Goal: Task Accomplishment & Management: Manage account settings

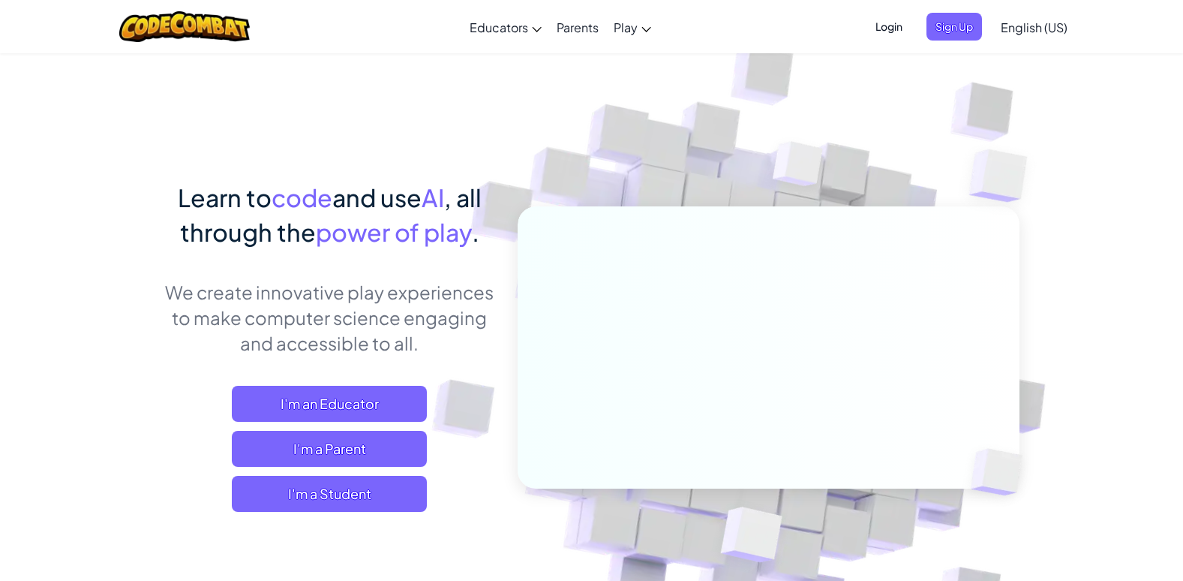
click at [881, 32] on span "Login" at bounding box center [889, 27] width 45 height 28
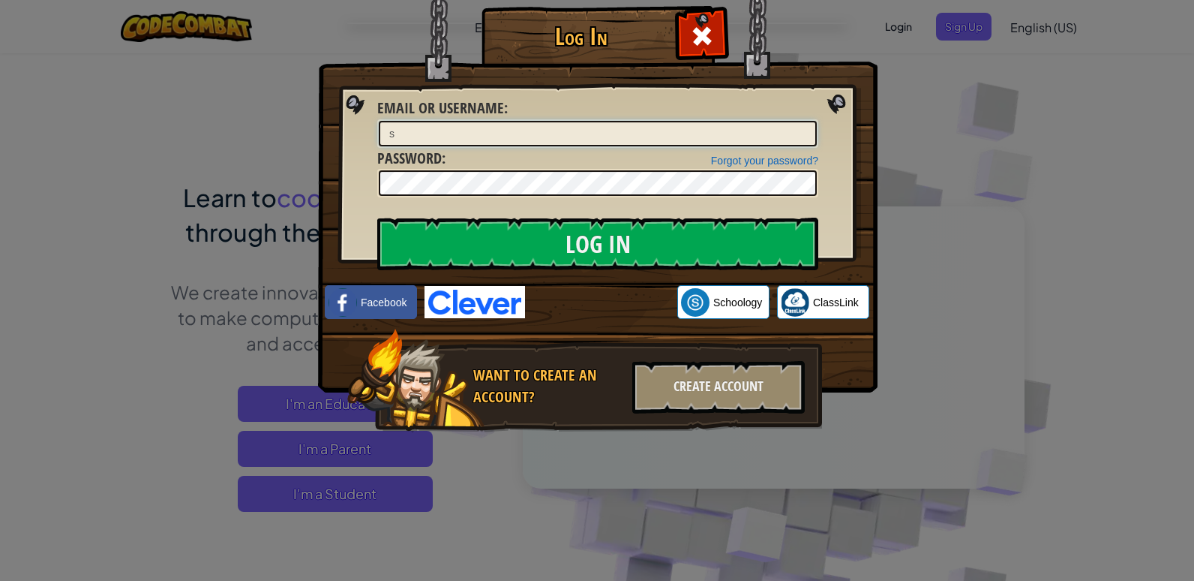
type input "[EMAIL_ADDRESS][DOMAIN_NAME]"
click at [773, 266] on div "Log In Unknown Error Email or Username : [EMAIL_ADDRESS][DOMAIN_NAME] Forgot yo…" at bounding box center [597, 241] width 500 height 437
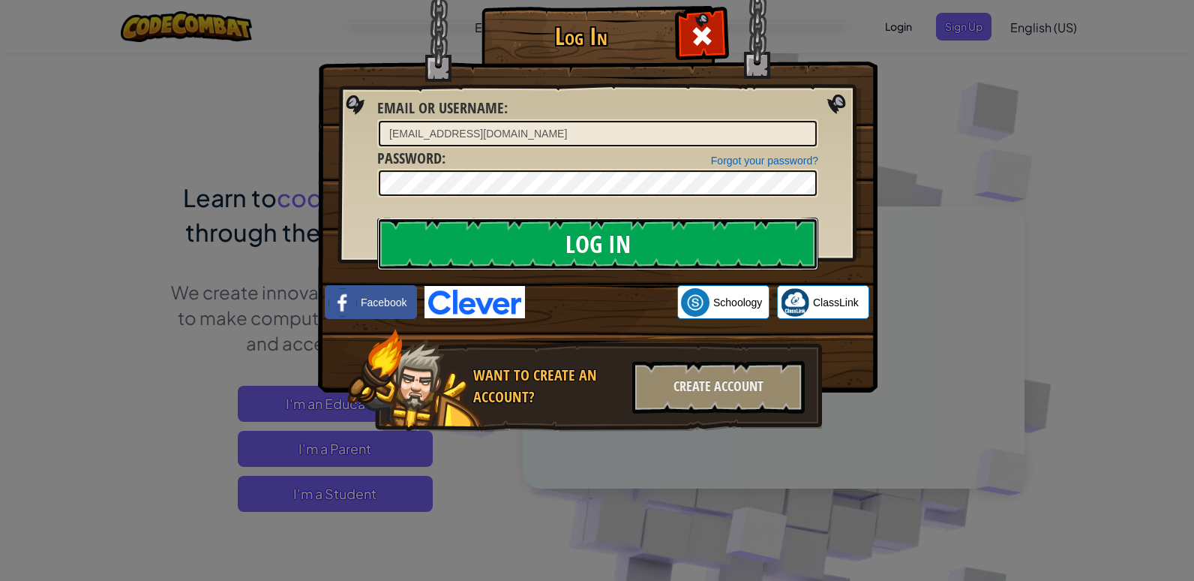
click at [770, 253] on input "Log In" at bounding box center [597, 244] width 441 height 53
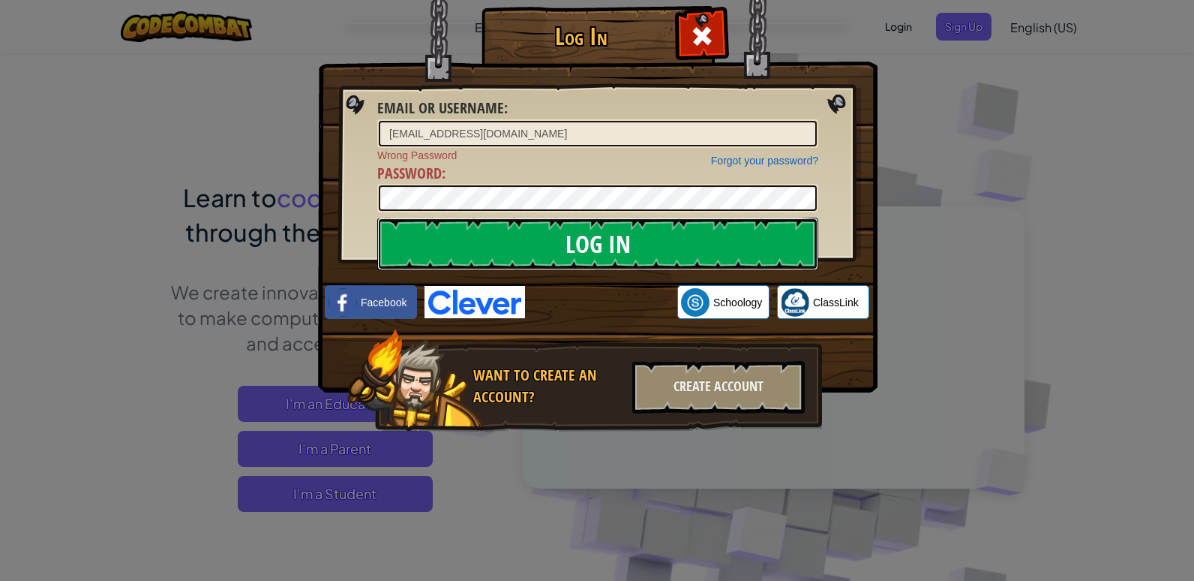
click at [761, 245] on input "Log In" at bounding box center [597, 244] width 441 height 53
click at [728, 250] on input "Log In" at bounding box center [597, 244] width 441 height 53
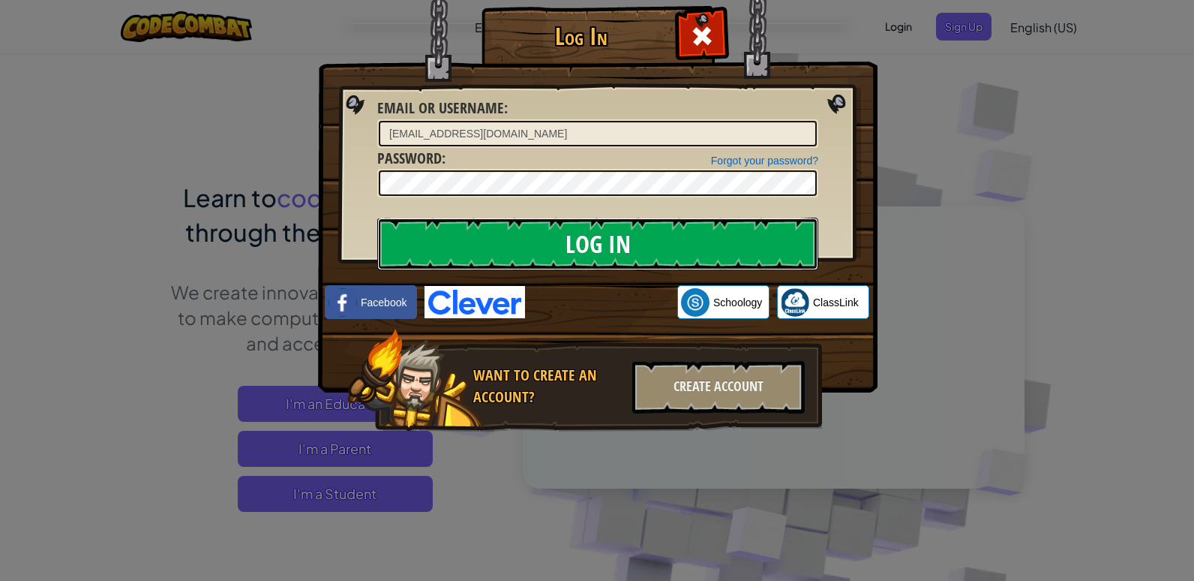
click at [662, 248] on input "Log In" at bounding box center [597, 244] width 441 height 53
click at [654, 240] on input "Log In" at bounding box center [597, 244] width 441 height 53
click at [668, 239] on input "Log In" at bounding box center [597, 244] width 441 height 53
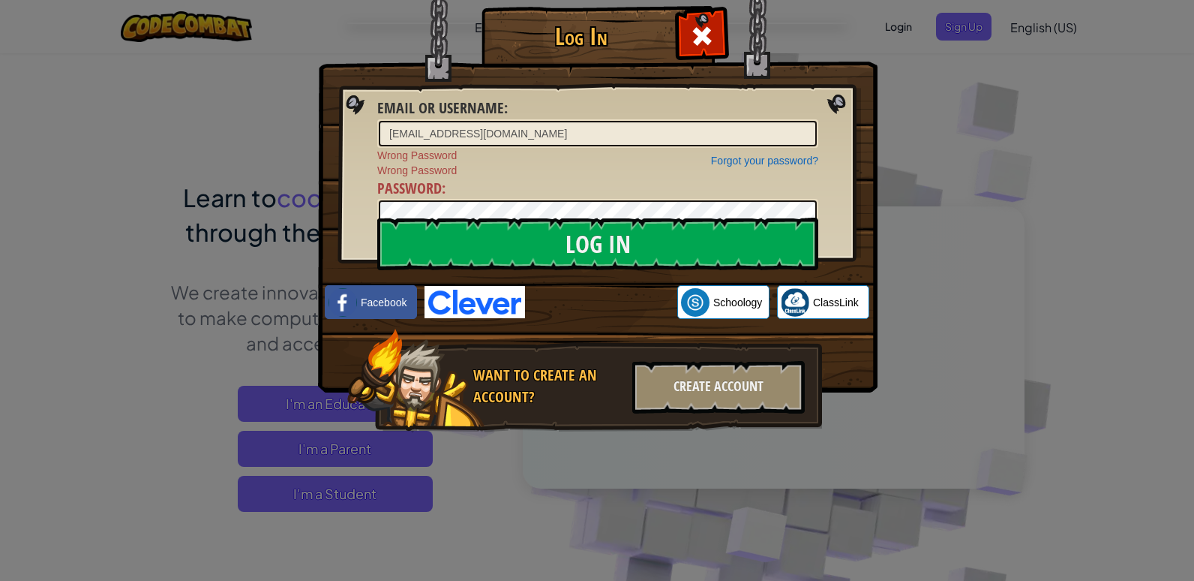
drag, startPoint x: 741, startPoint y: 184, endPoint x: 327, endPoint y: 160, distance: 414.8
click at [347, 160] on div "Log In Email or Username : [EMAIL_ADDRESS][DOMAIN_NAME] Forgot your password? W…" at bounding box center [597, 241] width 500 height 437
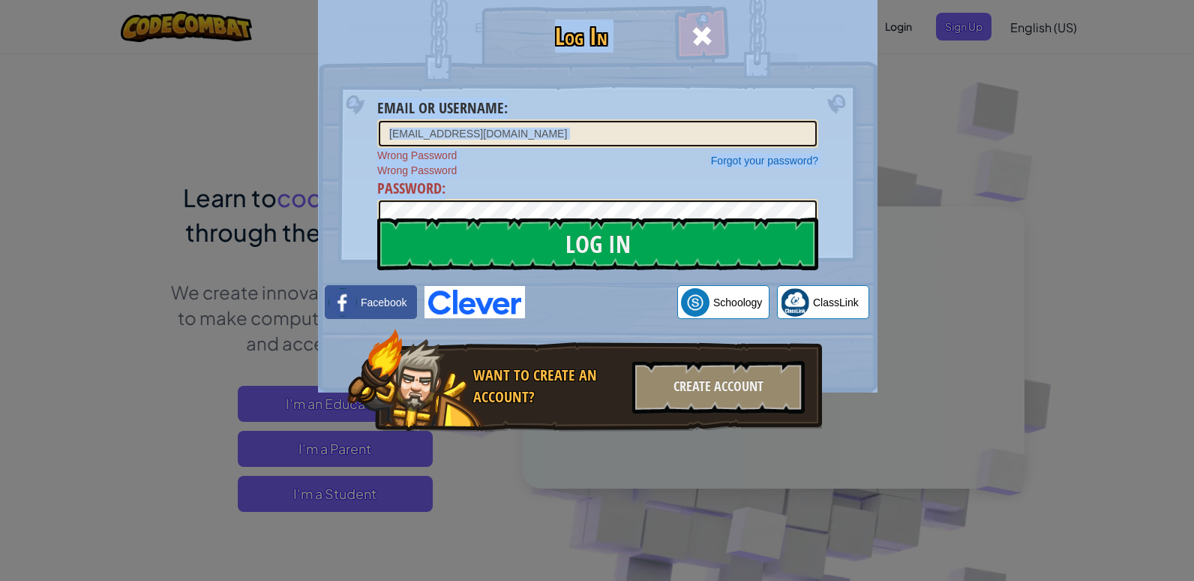
click at [934, 200] on div "Log In Email or Username : [EMAIL_ADDRESS][DOMAIN_NAME] Forgot your password? W…" at bounding box center [597, 290] width 1194 height 581
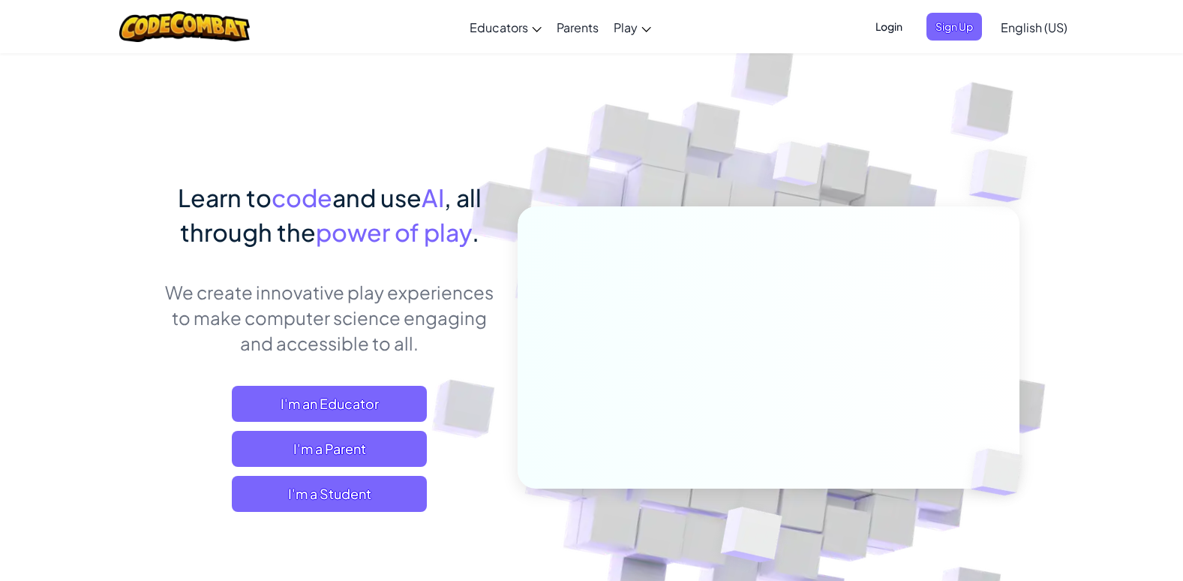
click at [888, 33] on span "Login" at bounding box center [889, 27] width 45 height 28
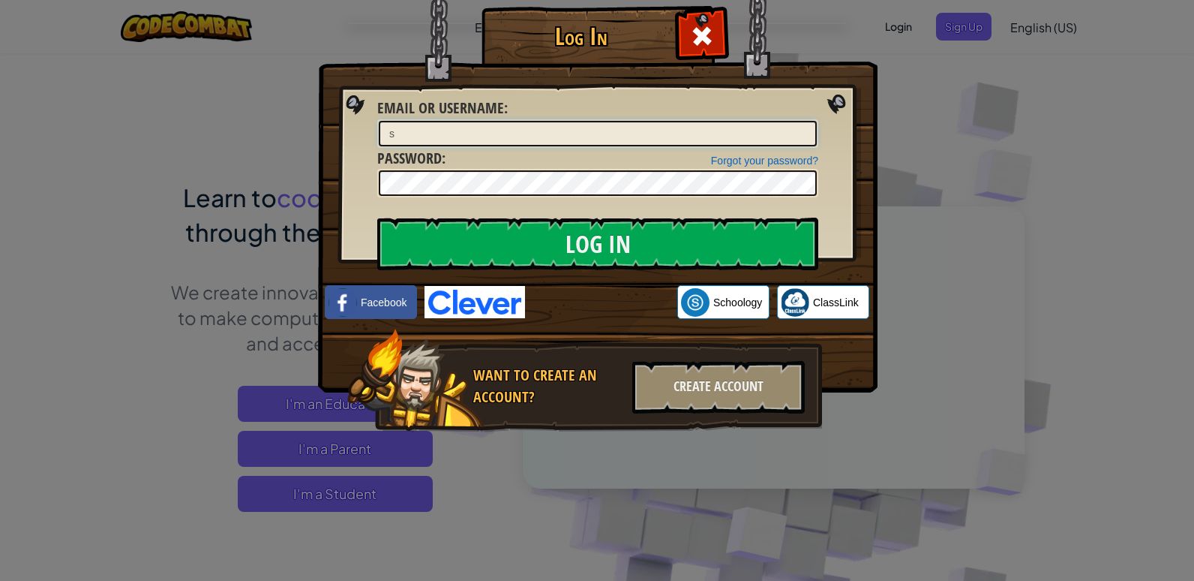
type input "[EMAIL_ADDRESS][DOMAIN_NAME]"
click at [776, 218] on div "Log In Unknown Error Email or Username : [EMAIL_ADDRESS][DOMAIN_NAME] Forgot yo…" at bounding box center [597, 241] width 500 height 437
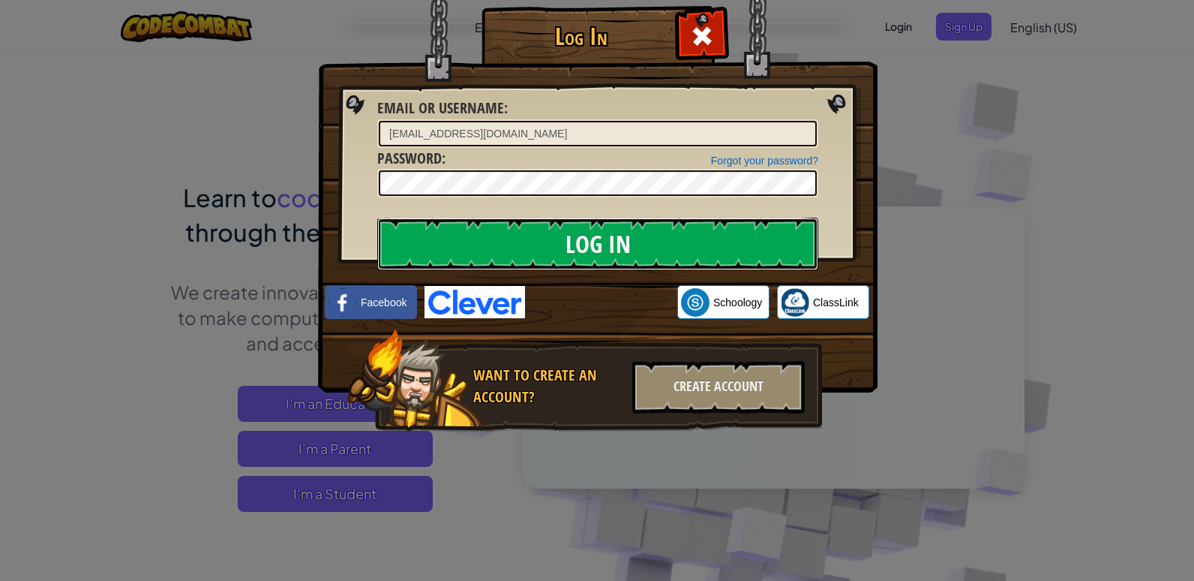
click at [755, 230] on input "Log In" at bounding box center [597, 244] width 441 height 53
click at [624, 236] on input "Log In" at bounding box center [597, 244] width 441 height 53
